Goal: Browse casually: Explore the website without a specific task or goal

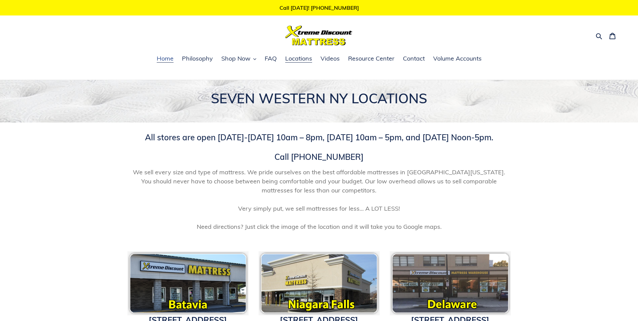
click at [163, 61] on span "Home" at bounding box center [165, 58] width 17 height 8
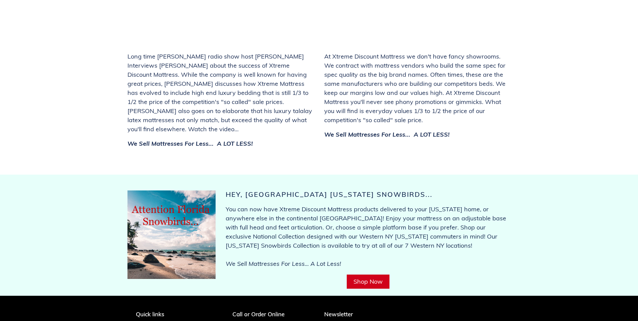
scroll to position [2609, 0]
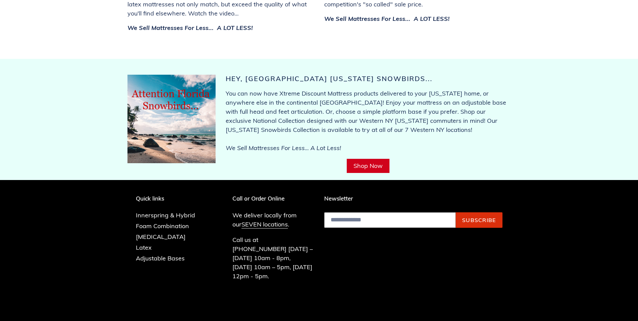
click at [209, 81] on img at bounding box center [171, 119] width 88 height 88
click at [351, 159] on link "Shop Now" at bounding box center [368, 166] width 43 height 14
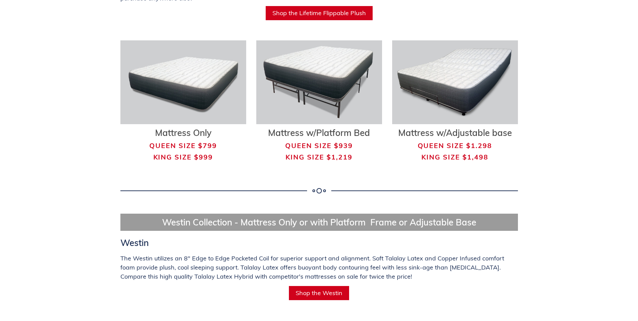
scroll to position [1782, 0]
